Goal: Task Accomplishment & Management: Use online tool/utility

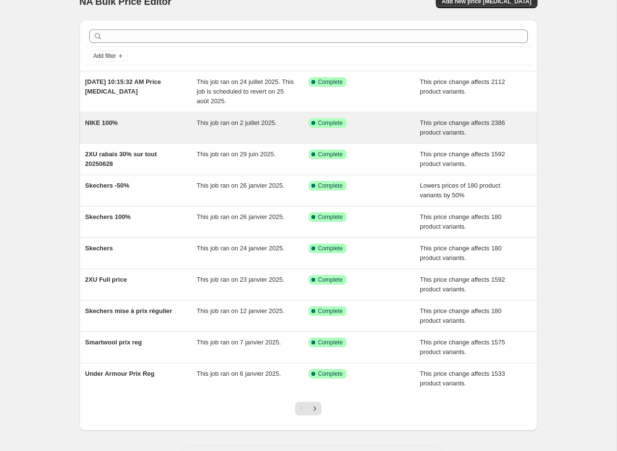
scroll to position [16, 0]
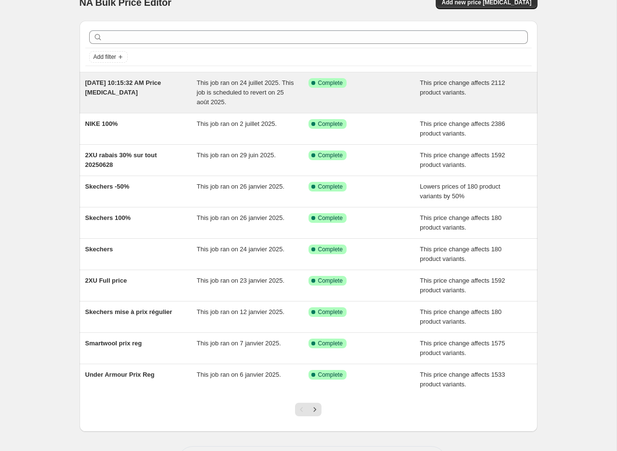
click at [174, 97] on div "[DATE] 10:15:32 AM Price [MEDICAL_DATA]" at bounding box center [141, 92] width 112 height 29
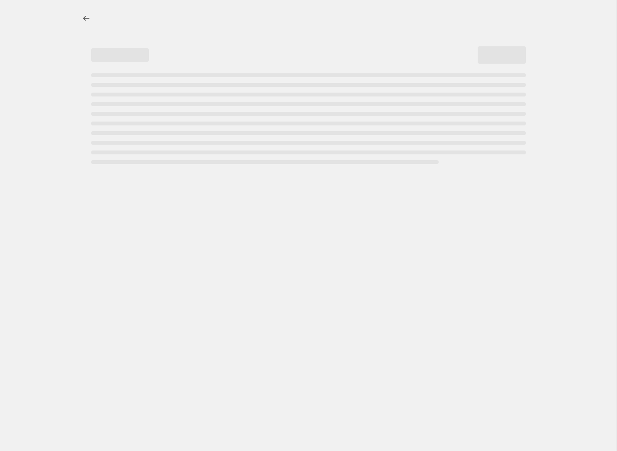
select select "pcap"
select select "no_change"
select select "vendor"
select select "collection"
select select "not_equal"
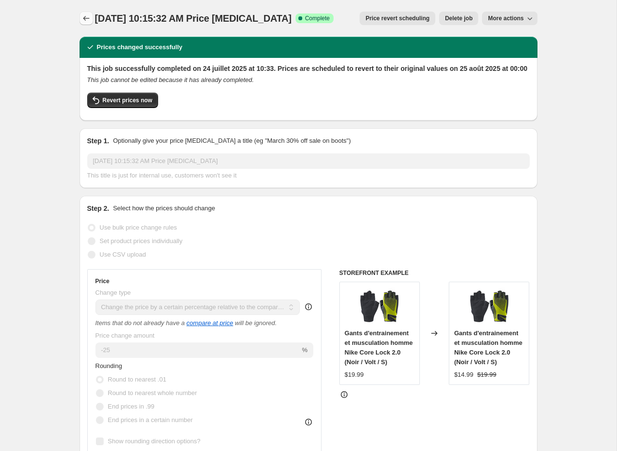
click at [86, 16] on icon "Price change jobs" at bounding box center [87, 19] width 10 height 10
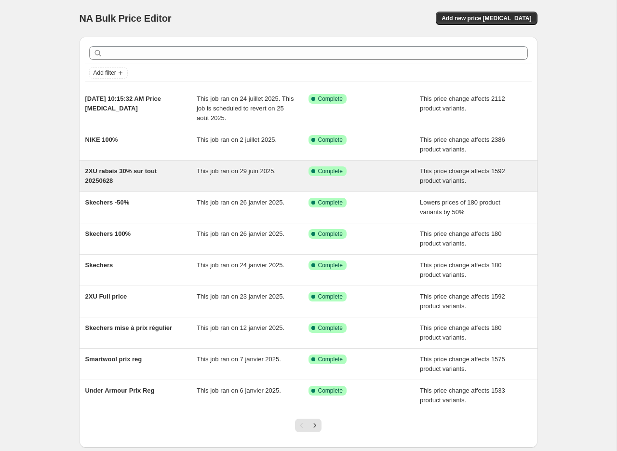
click at [118, 183] on div "2XU rabais 30% sur tout 20250628" at bounding box center [141, 175] width 112 height 19
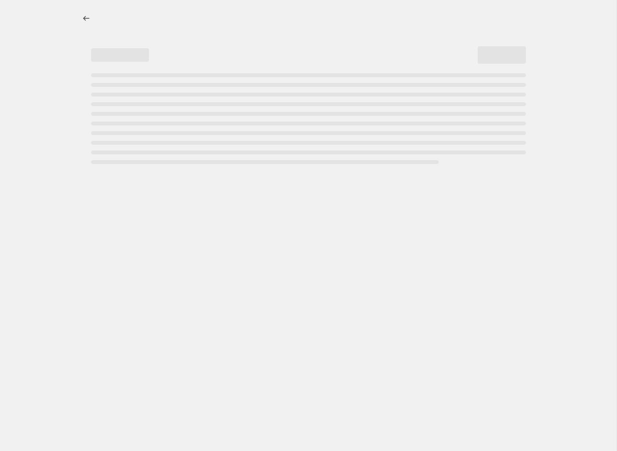
select select "pcap"
select select "no_change"
select select "vendor"
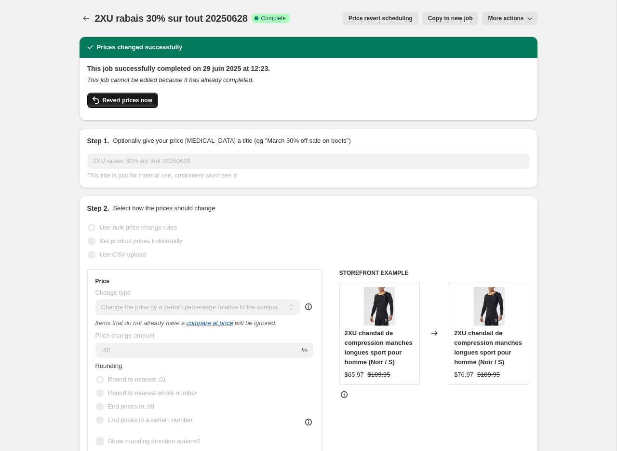
click at [124, 103] on span "Revert prices now" at bounding box center [128, 100] width 50 height 8
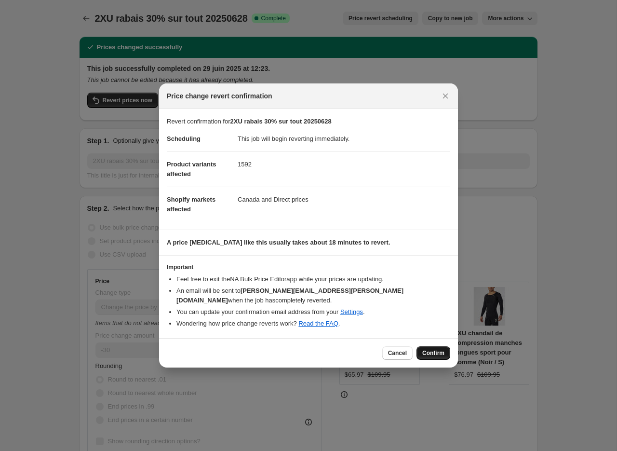
click at [432, 355] on span "Confirm" at bounding box center [434, 353] width 22 height 8
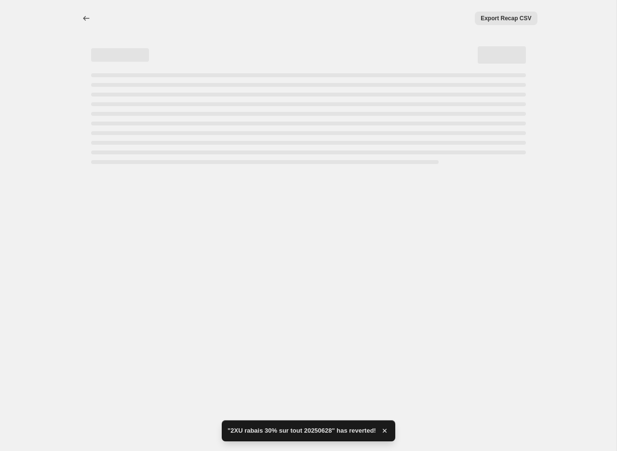
select select "pcap"
select select "no_change"
select select "vendor"
